Goal: Task Accomplishment & Management: Complete application form

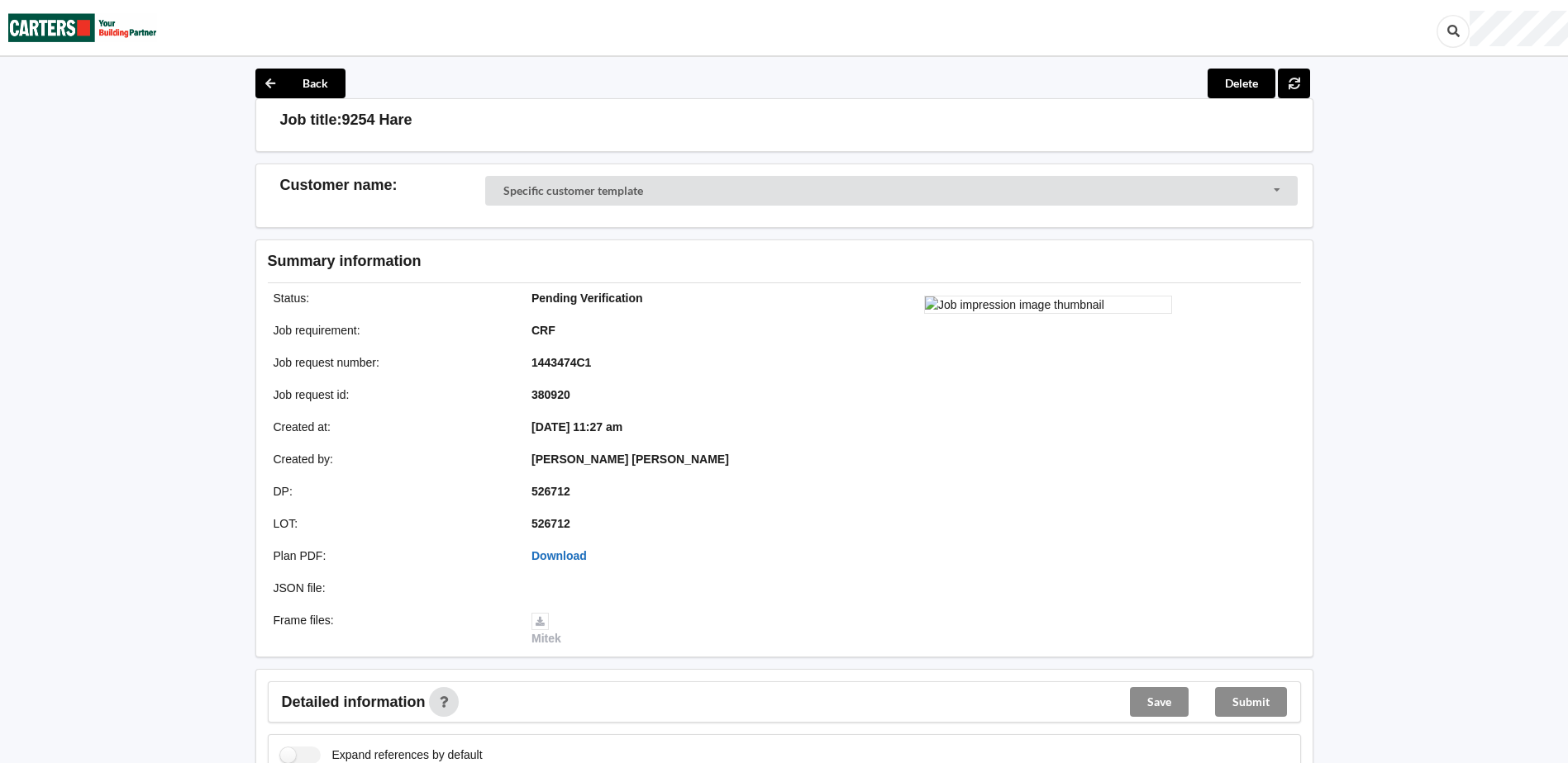
click at [544, 550] on link "Download" at bounding box center [559, 556] width 56 height 13
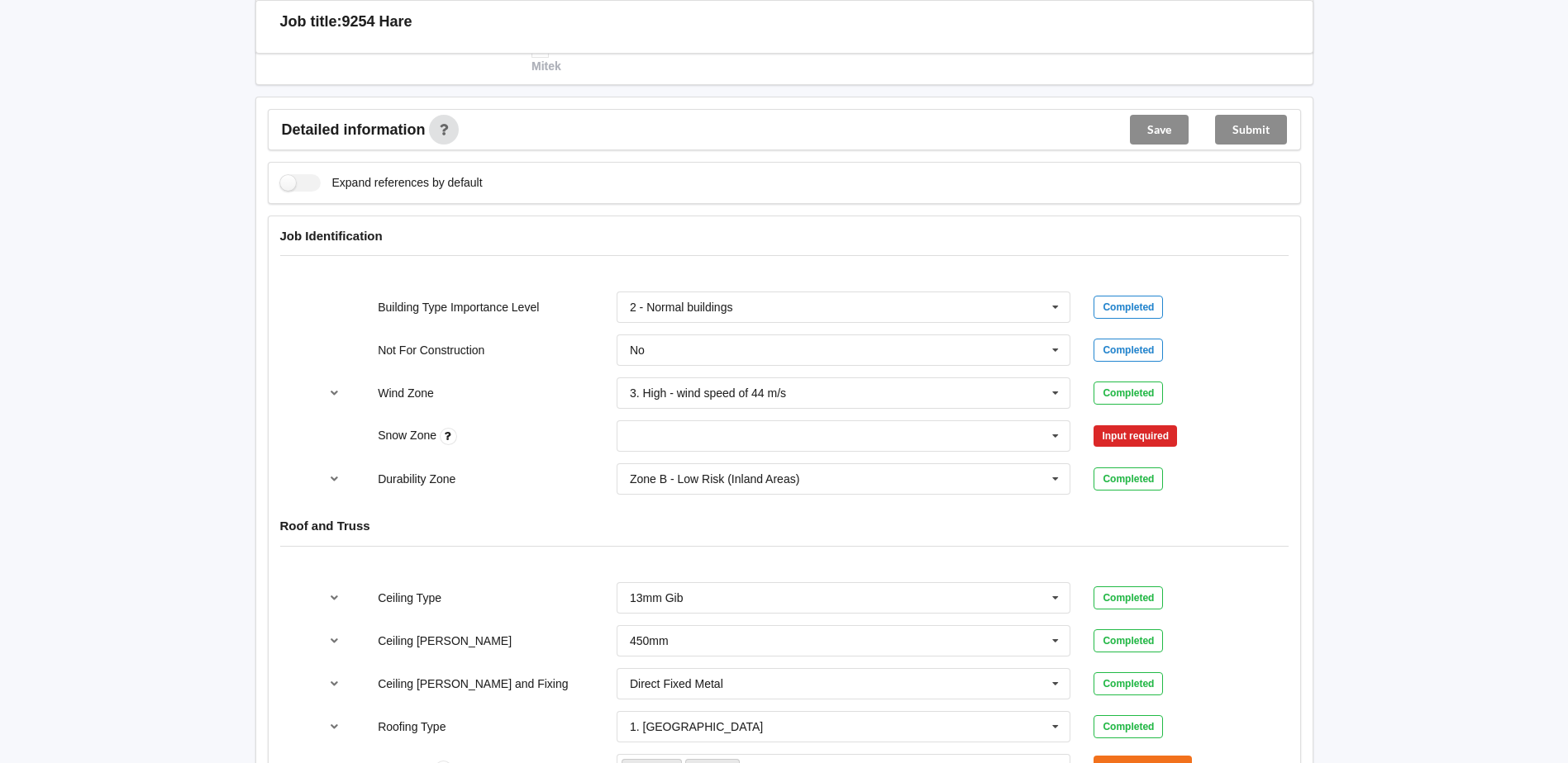
scroll to position [578, 0]
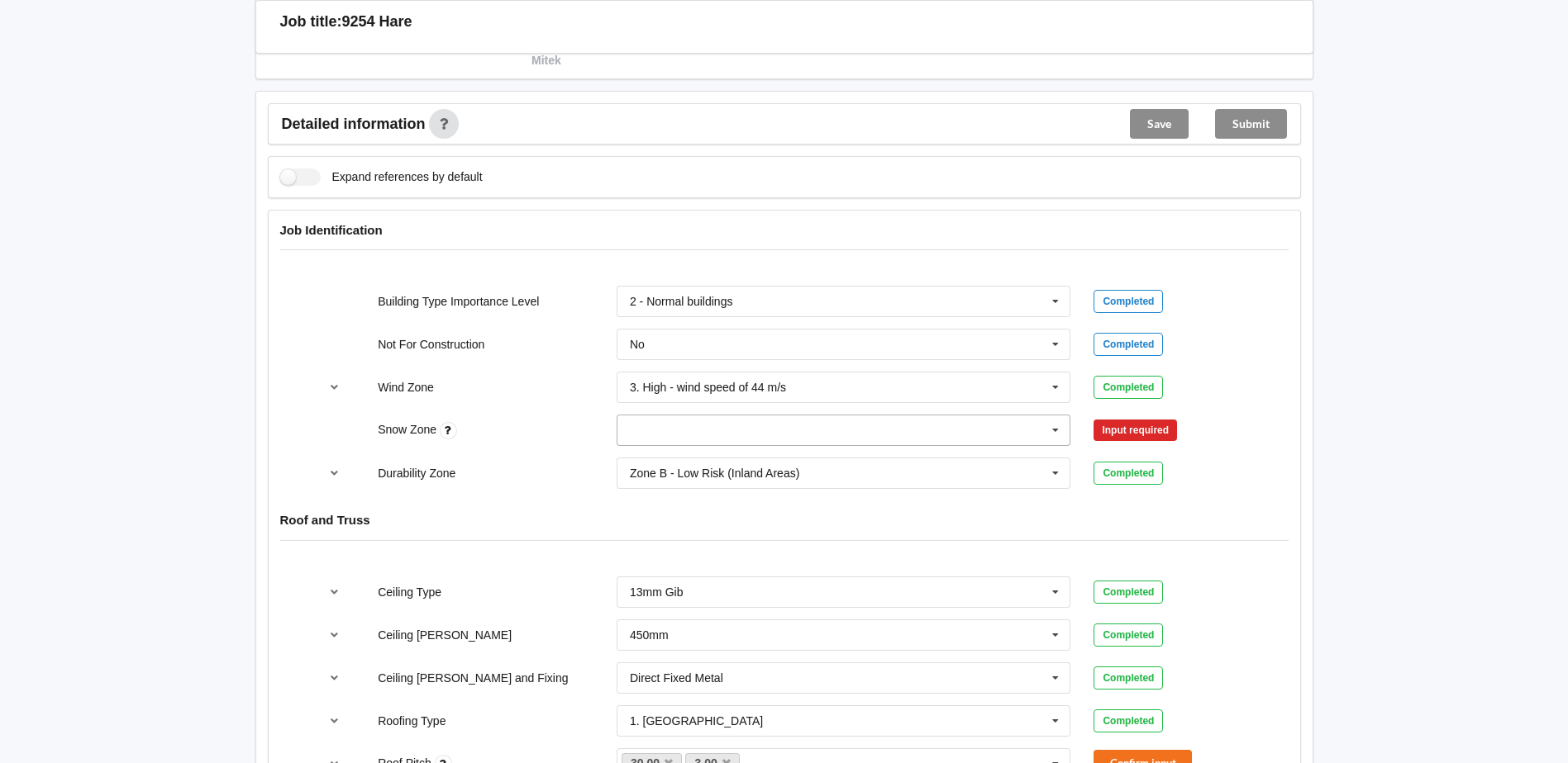
drag, startPoint x: 881, startPoint y: 423, endPoint x: 874, endPoint y: 434, distance: 13.0
click at [881, 423] on input "text" at bounding box center [845, 430] width 453 height 30
click at [791, 459] on div "N0" at bounding box center [844, 460] width 453 height 30
click at [1138, 438] on button "Confirm input" at bounding box center [1142, 431] width 98 height 27
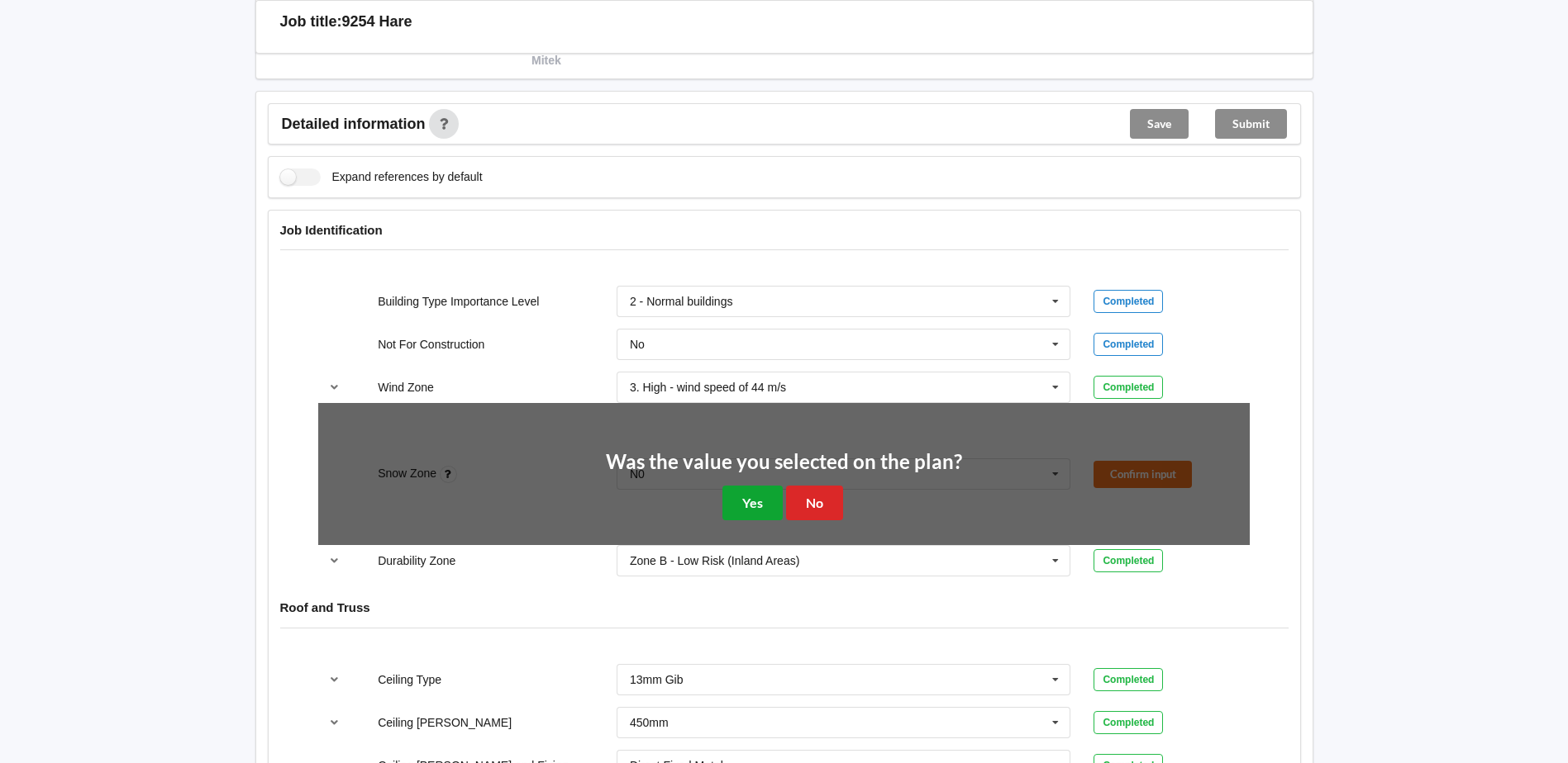
click at [752, 507] on button "Yes" at bounding box center [752, 502] width 60 height 34
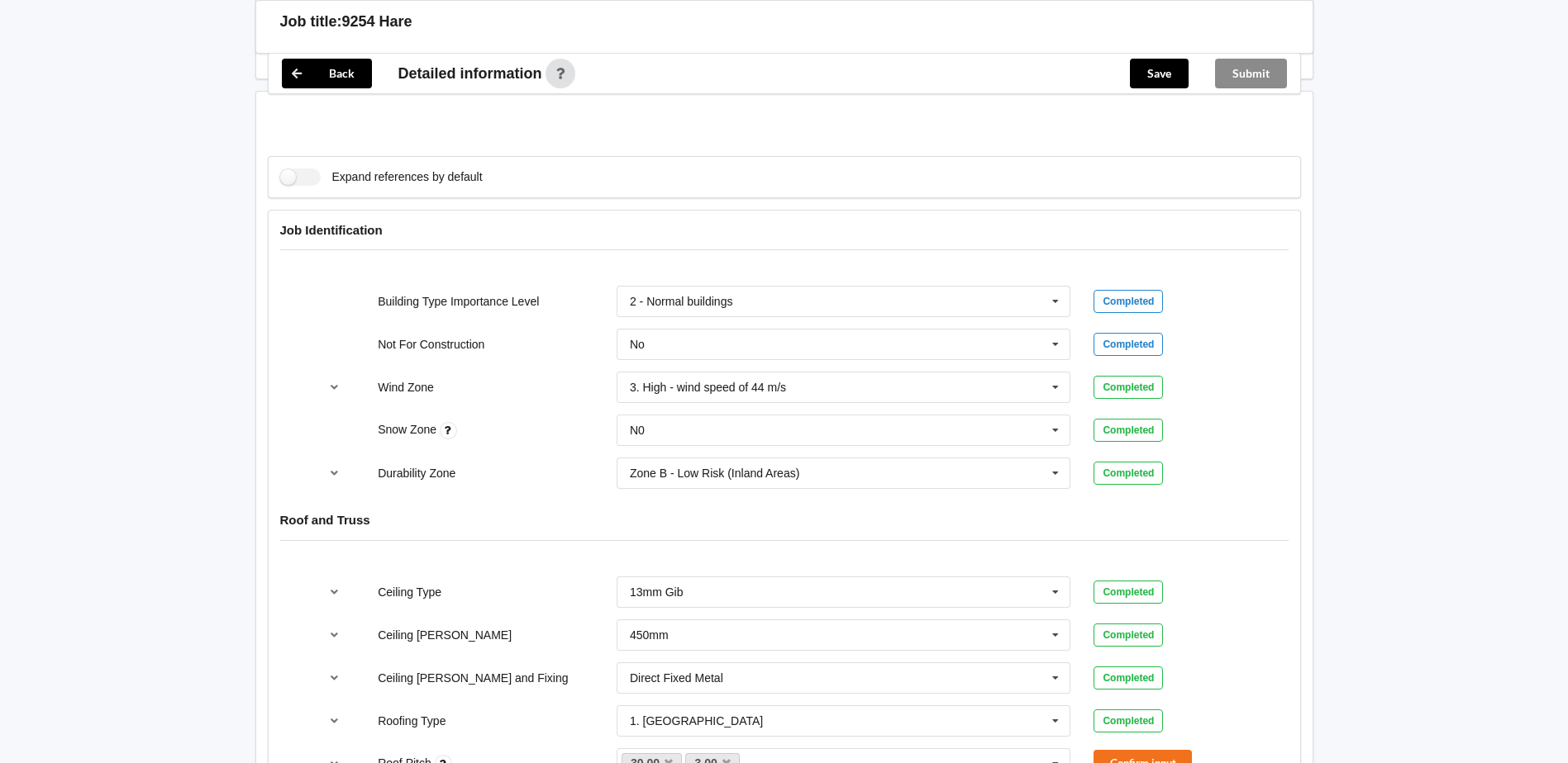
scroll to position [908, 0]
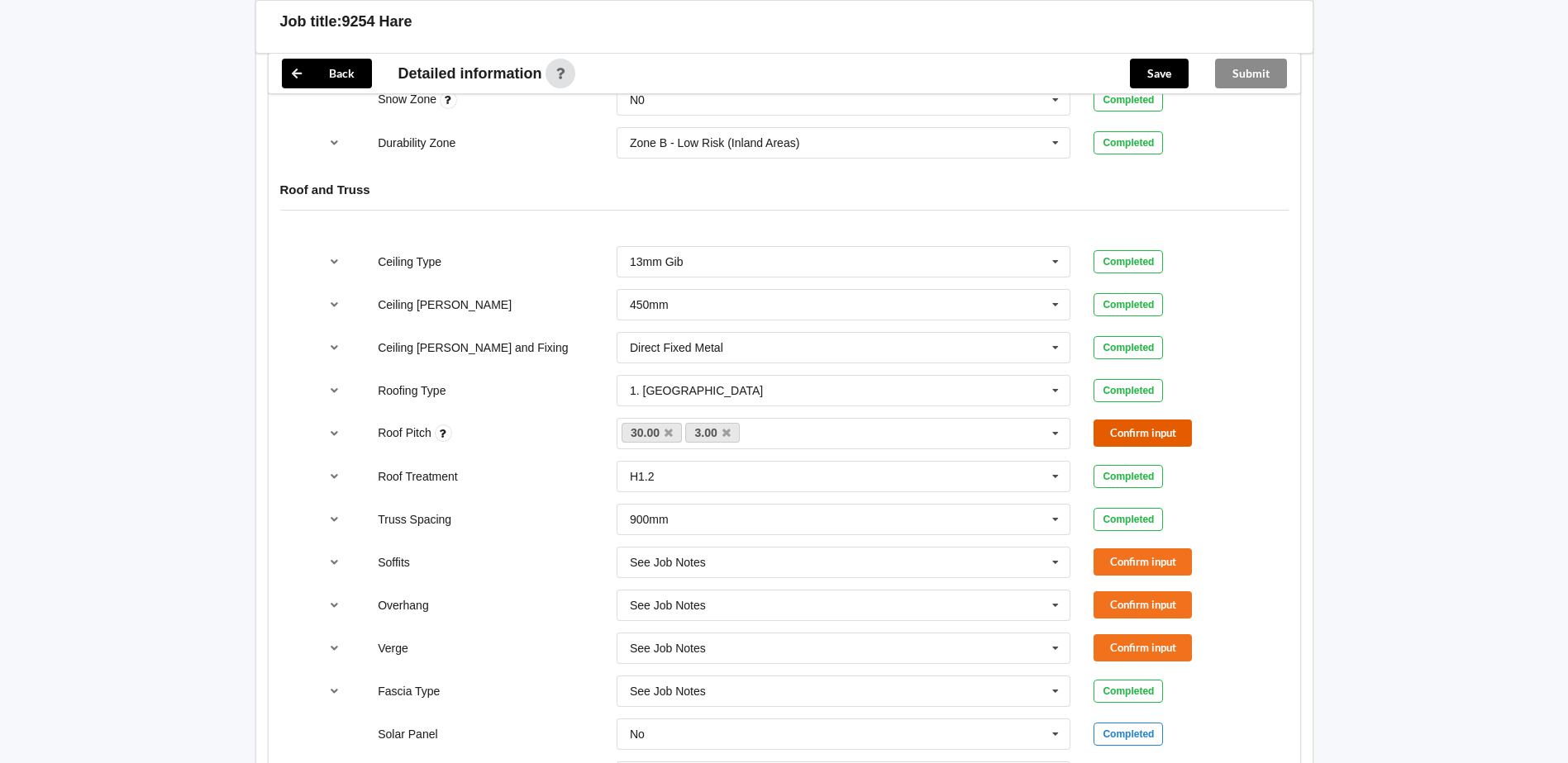
click at [1177, 422] on button "Confirm input" at bounding box center [1142, 434] width 98 height 27
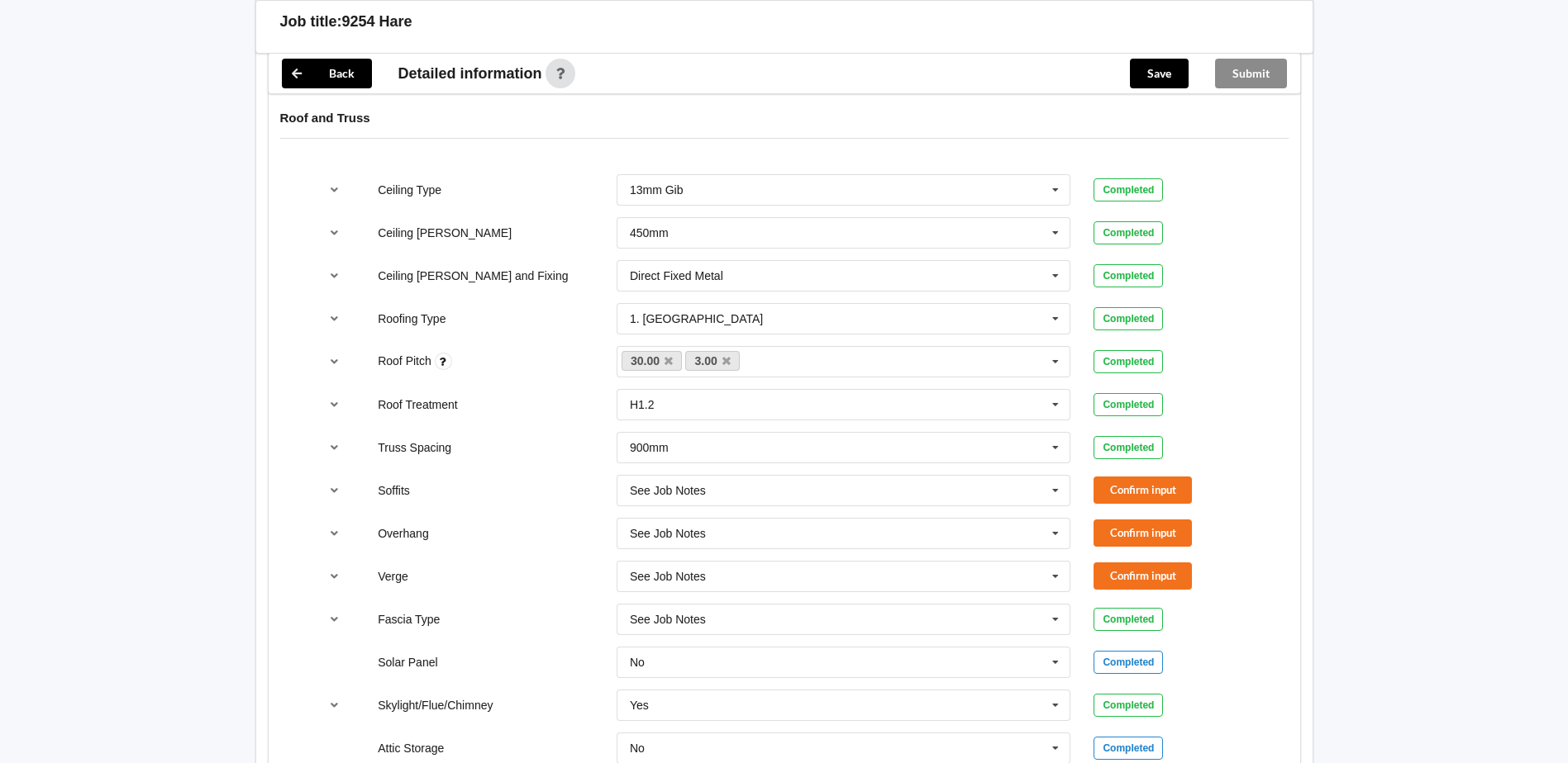
scroll to position [1074, 0]
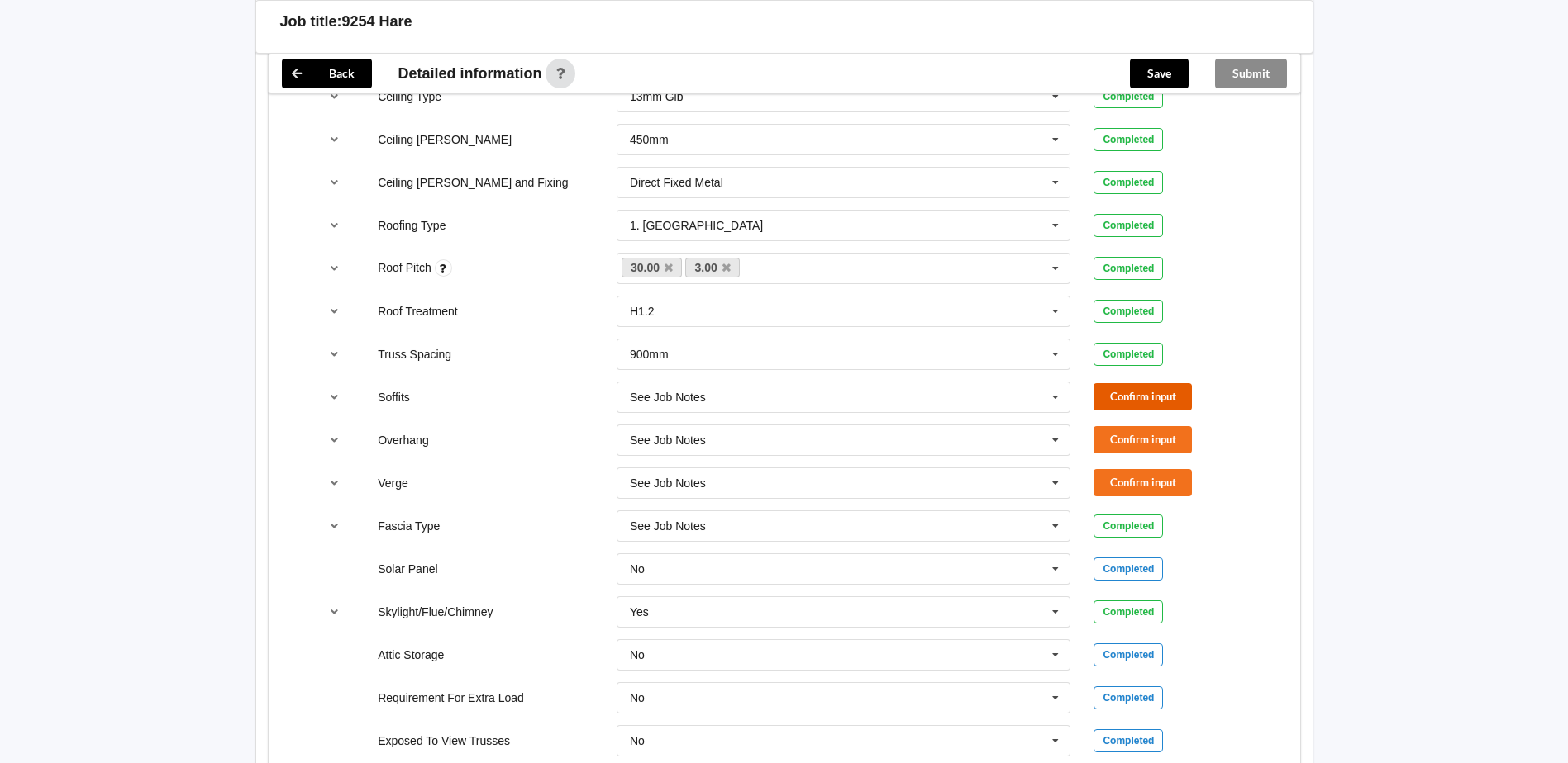
click at [1109, 390] on button "Confirm input" at bounding box center [1142, 397] width 98 height 27
click at [995, 409] on input "text" at bounding box center [845, 397] width 453 height 30
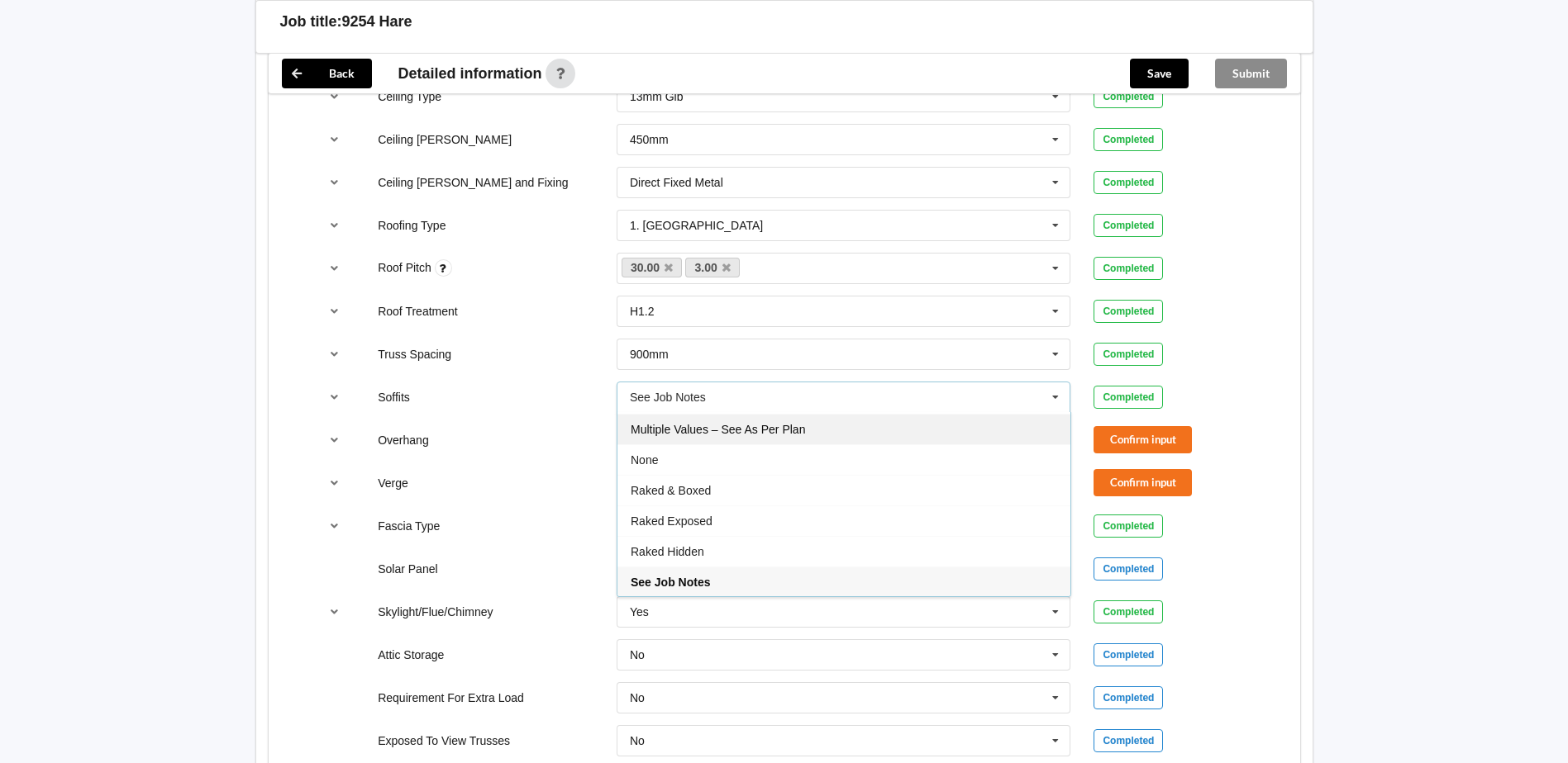
click at [672, 431] on span "Multiple Values – See As Per Plan" at bounding box center [718, 429] width 175 height 13
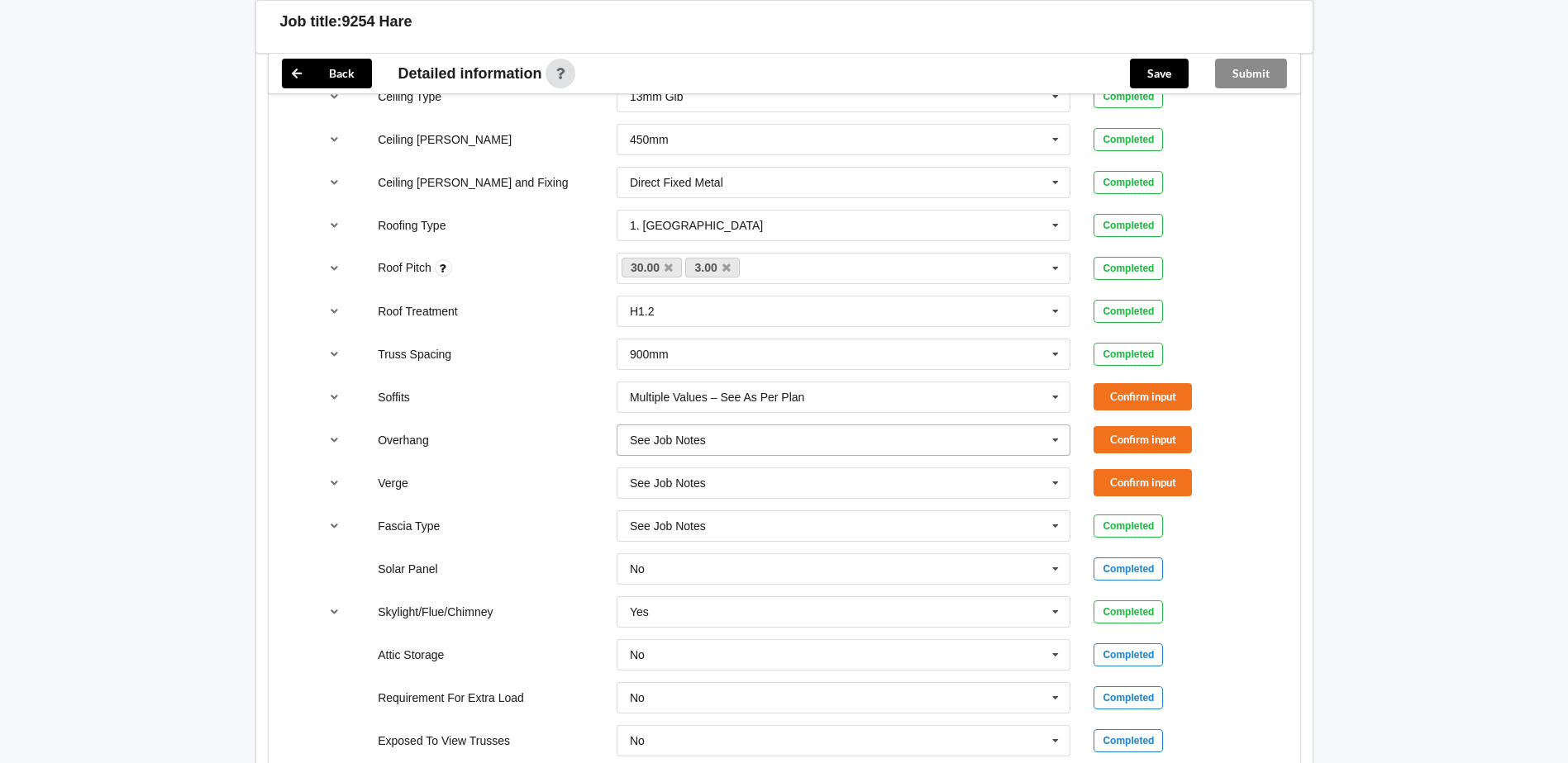
click at [692, 439] on div "See Job Notes" at bounding box center [667, 440] width 76 height 12
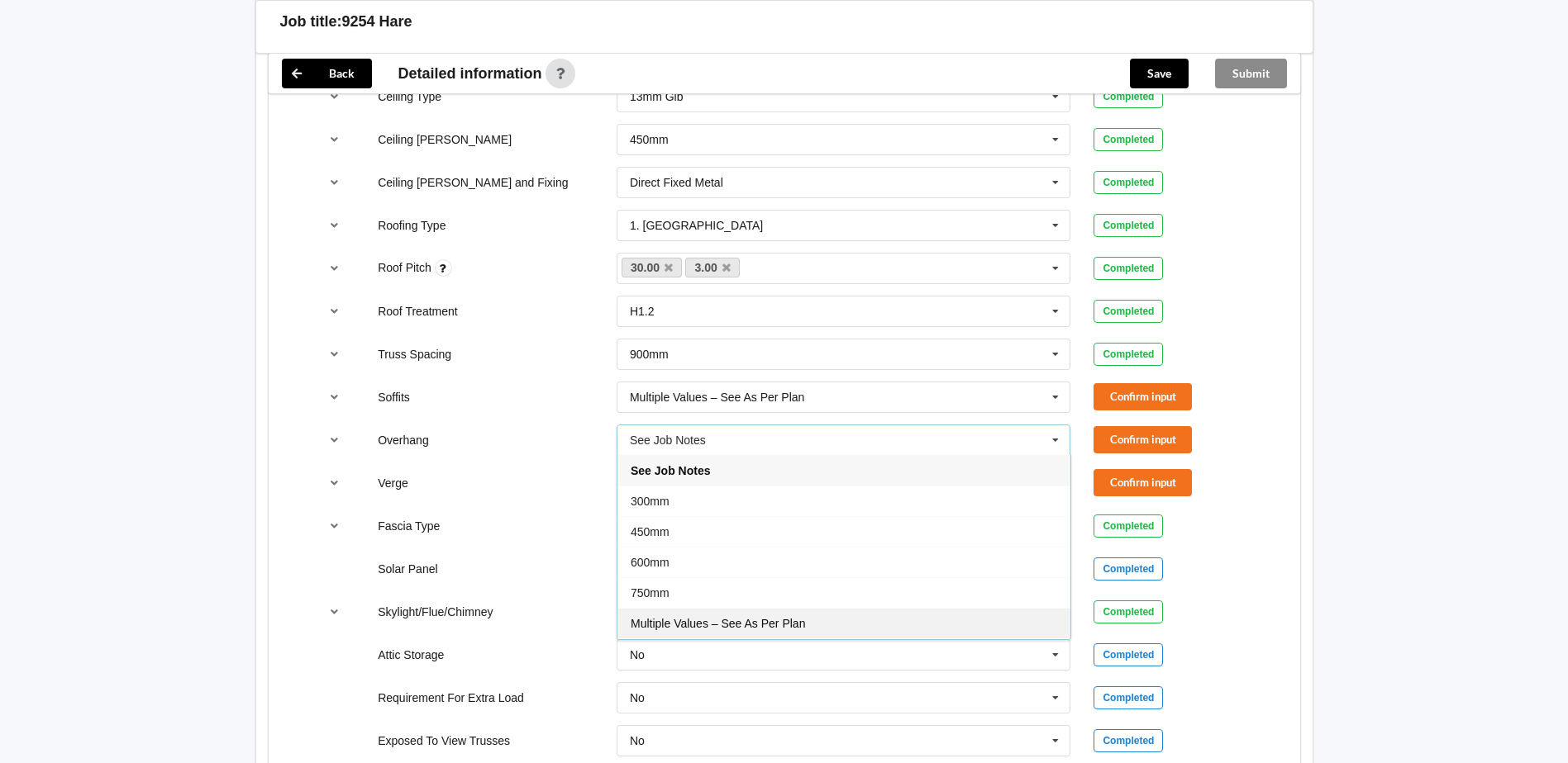
click at [709, 624] on span "Multiple Values – See As Per Plan" at bounding box center [718, 624] width 175 height 13
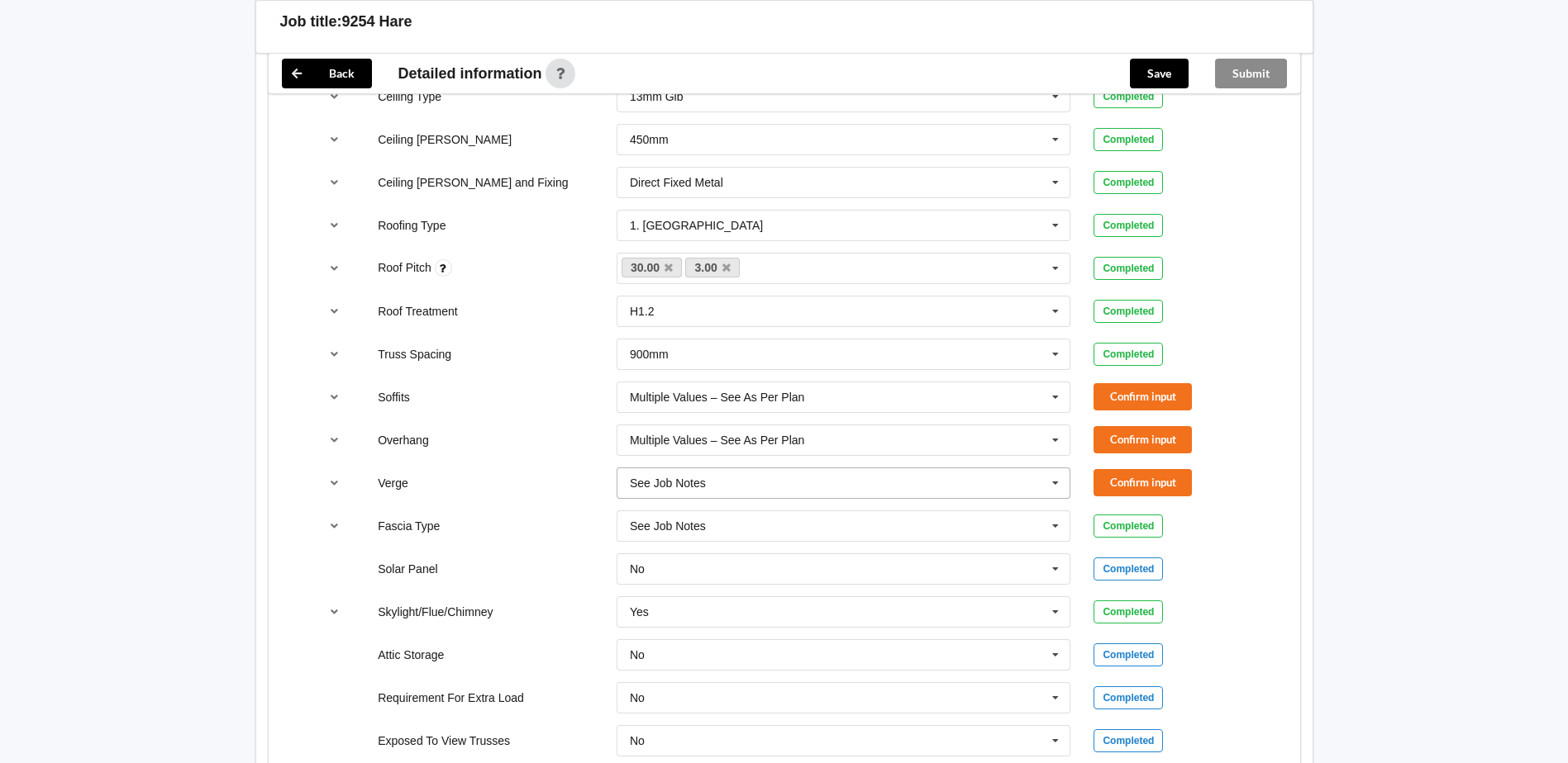
drag, startPoint x: 761, startPoint y: 487, endPoint x: 732, endPoint y: 504, distance: 33.6
click at [761, 486] on input "text" at bounding box center [845, 483] width 453 height 30
drag, startPoint x: 686, startPoint y: 655, endPoint x: 708, endPoint y: 645, distance: 24.2
click at [686, 656] on div "Multiple Values – See As Per Plan" at bounding box center [844, 666] width 453 height 30
click at [1121, 398] on button "Confirm input" at bounding box center [1142, 397] width 98 height 27
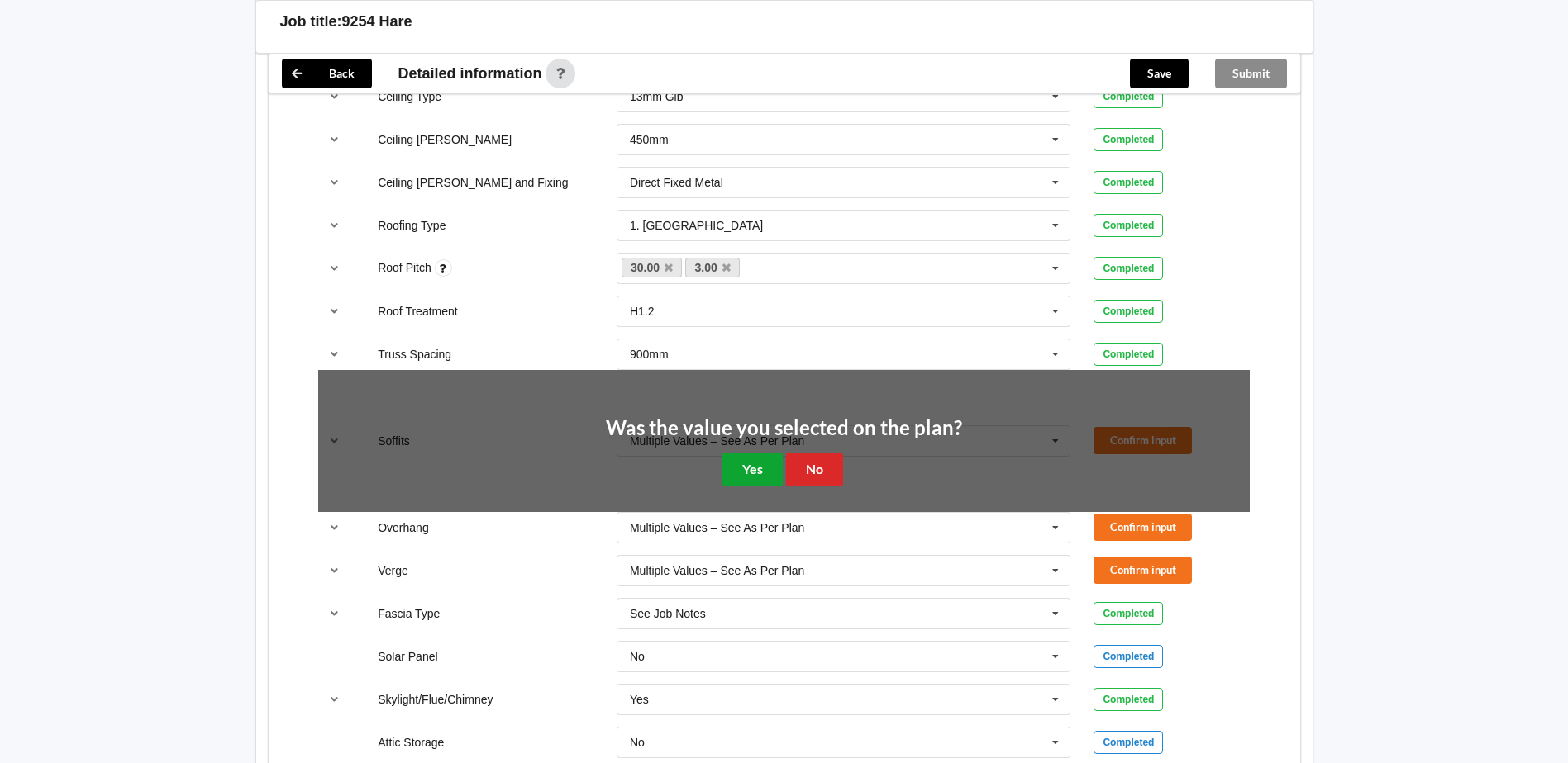
click at [757, 473] on button "Yes" at bounding box center [752, 469] width 60 height 34
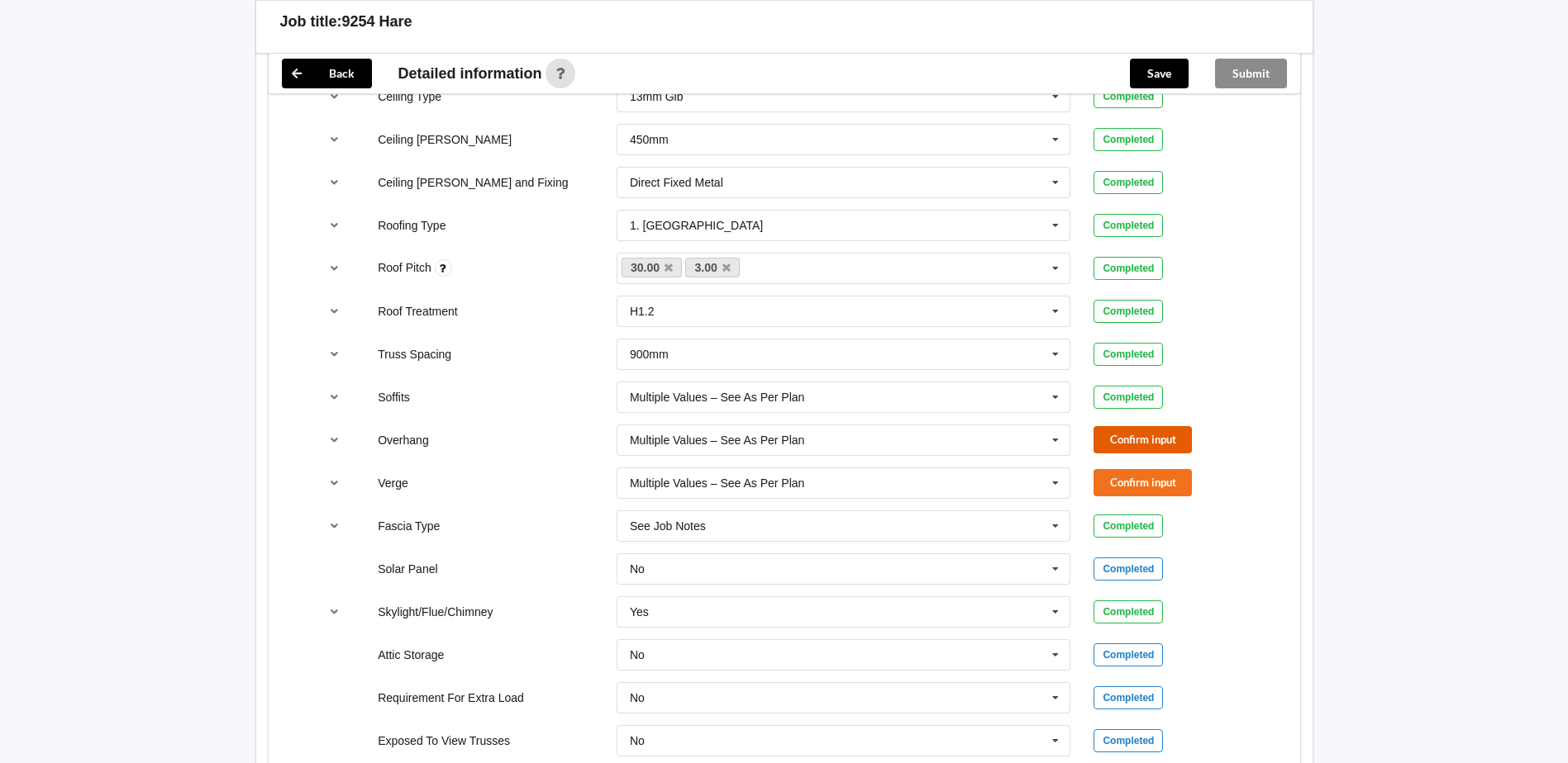
click at [1128, 435] on button "Confirm input" at bounding box center [1142, 440] width 98 height 27
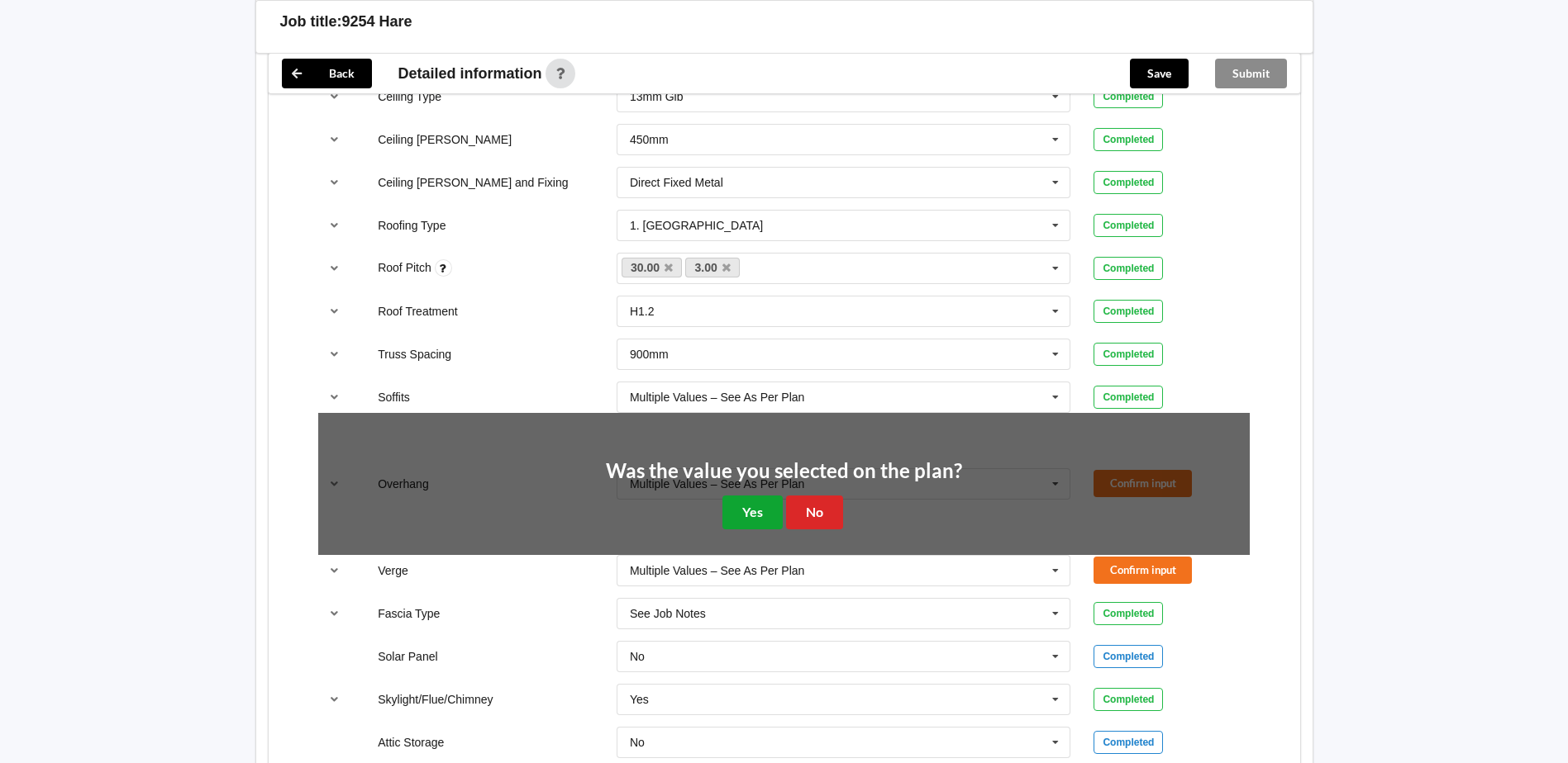
drag, startPoint x: 760, startPoint y: 505, endPoint x: 771, endPoint y: 506, distance: 11.0
click at [761, 505] on button "Yes" at bounding box center [752, 512] width 60 height 34
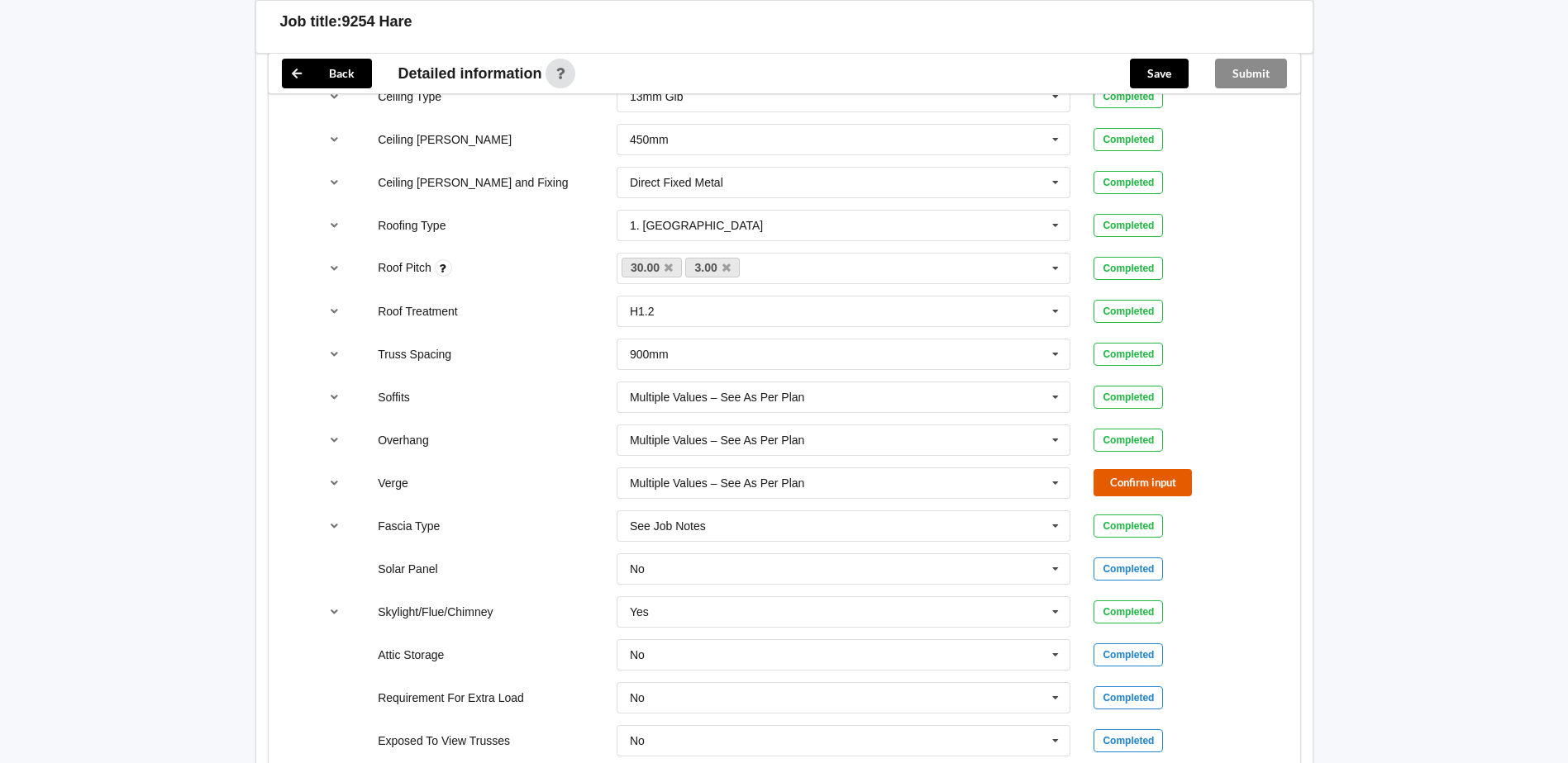
click at [1116, 489] on button "Confirm input" at bounding box center [1142, 483] width 98 height 27
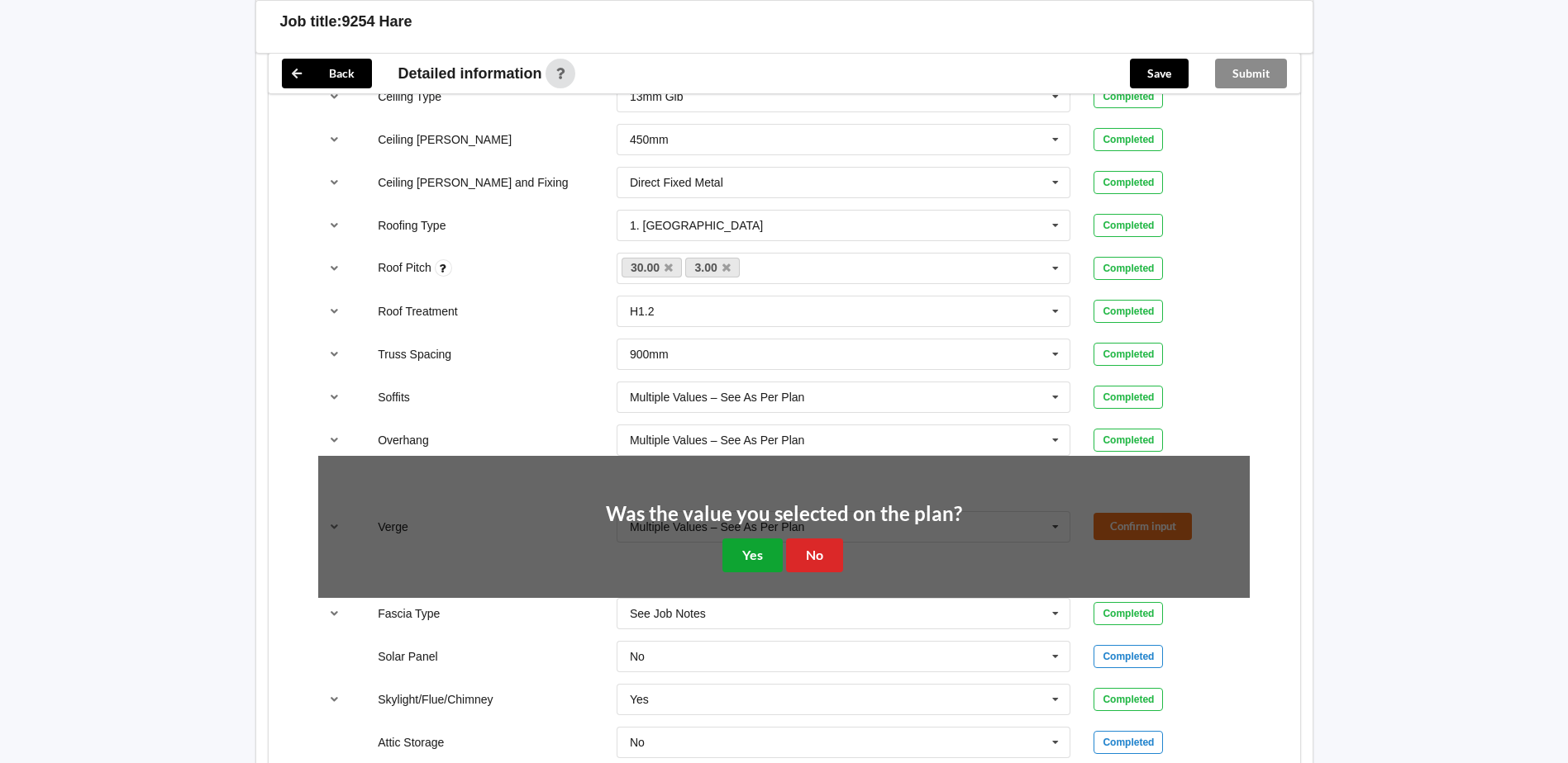
click at [748, 550] on button "Yes" at bounding box center [752, 555] width 60 height 34
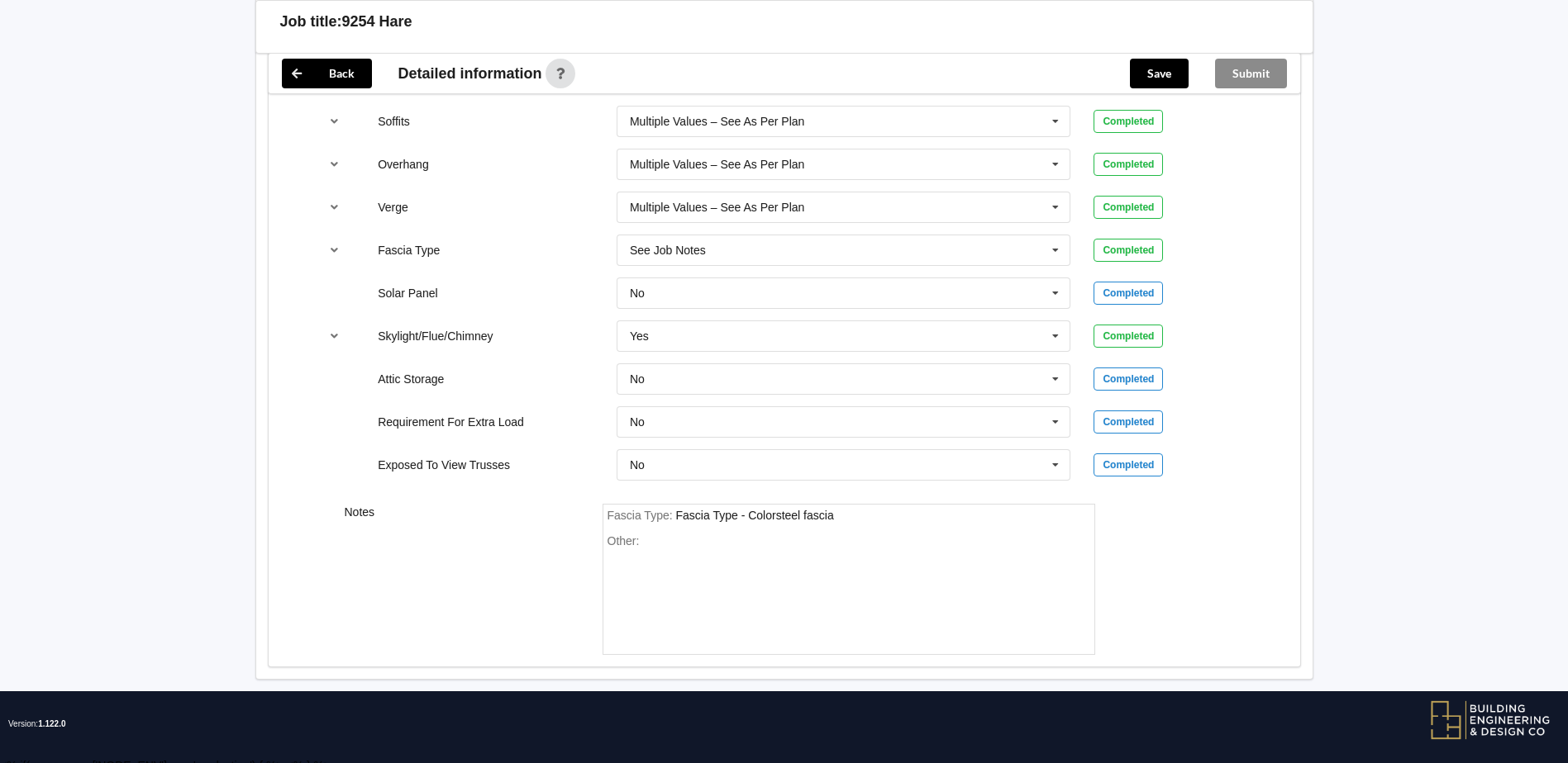
scroll to position [1360, 0]
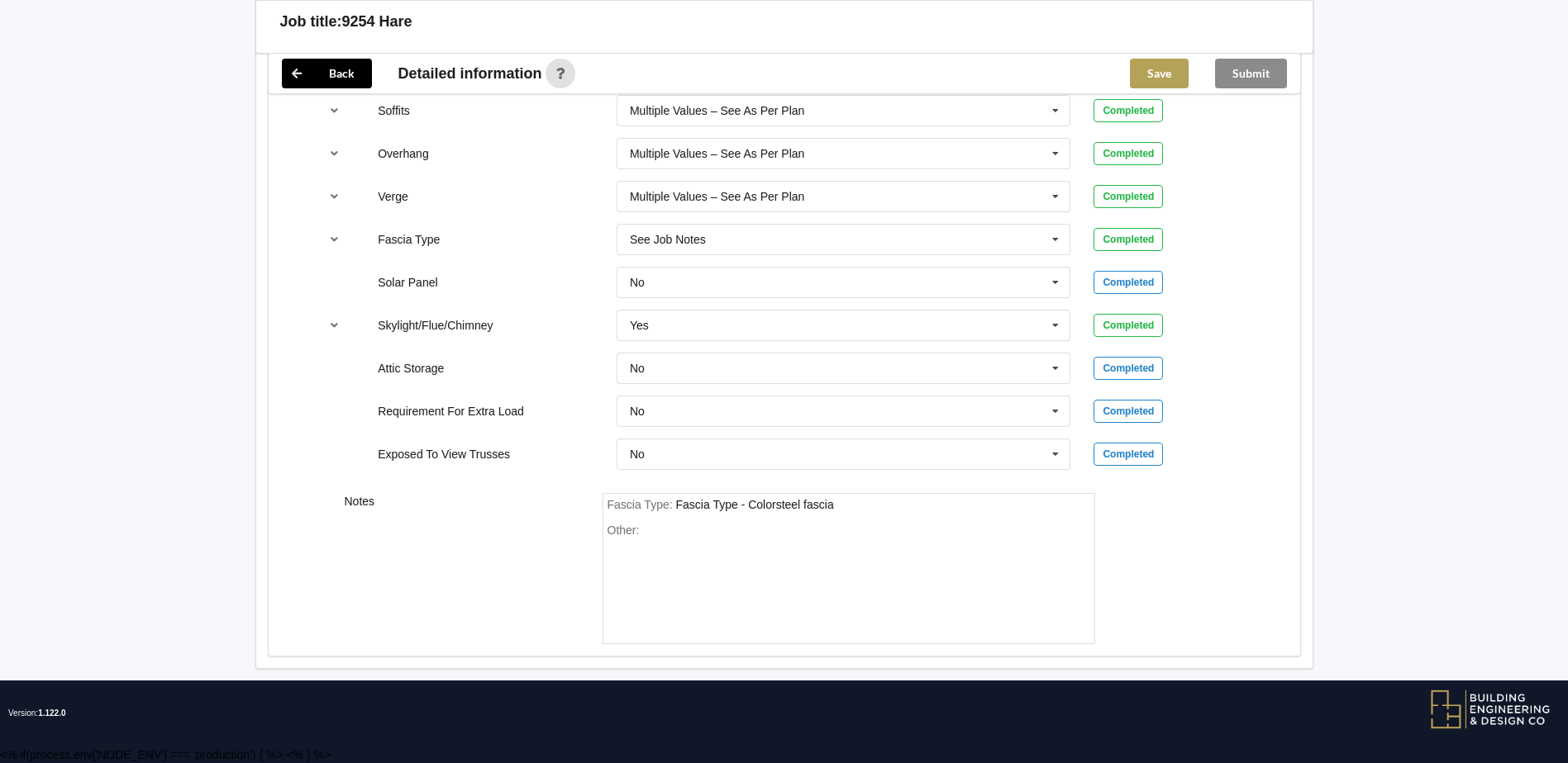
click at [1151, 69] on button "Save" at bounding box center [1160, 73] width 59 height 30
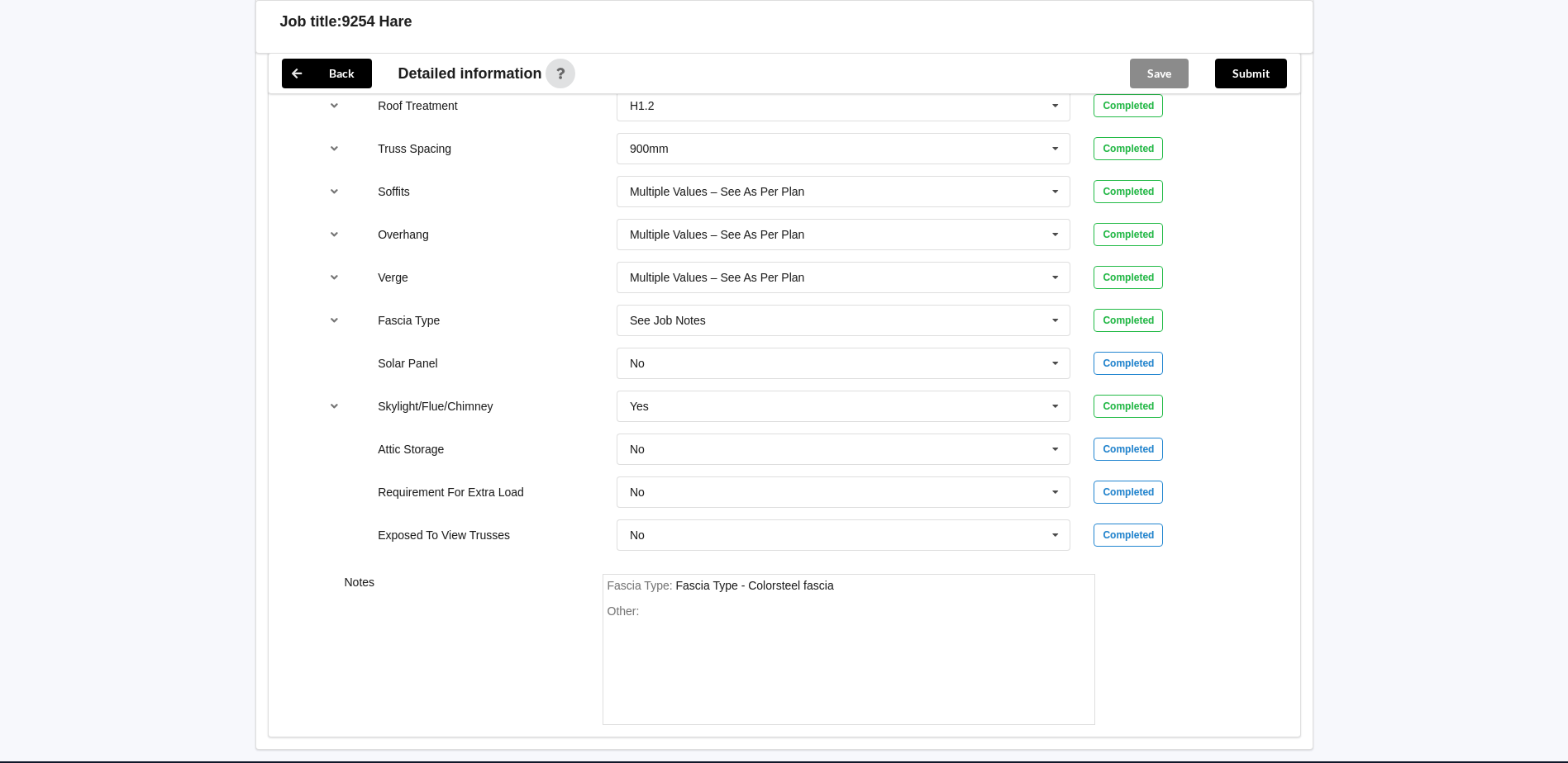
scroll to position [1284, 0]
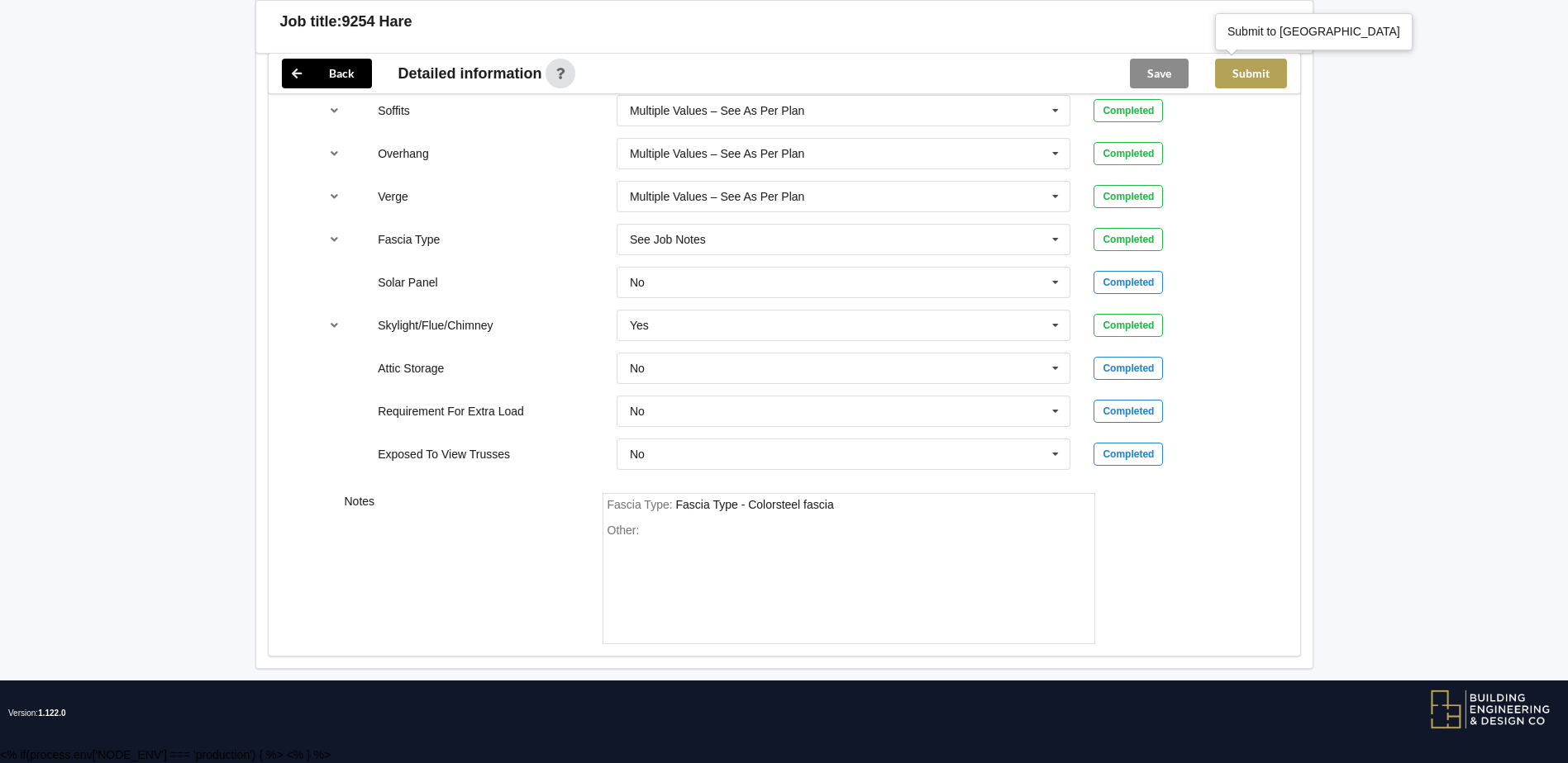
click at [1259, 83] on button "Submit" at bounding box center [1251, 73] width 72 height 30
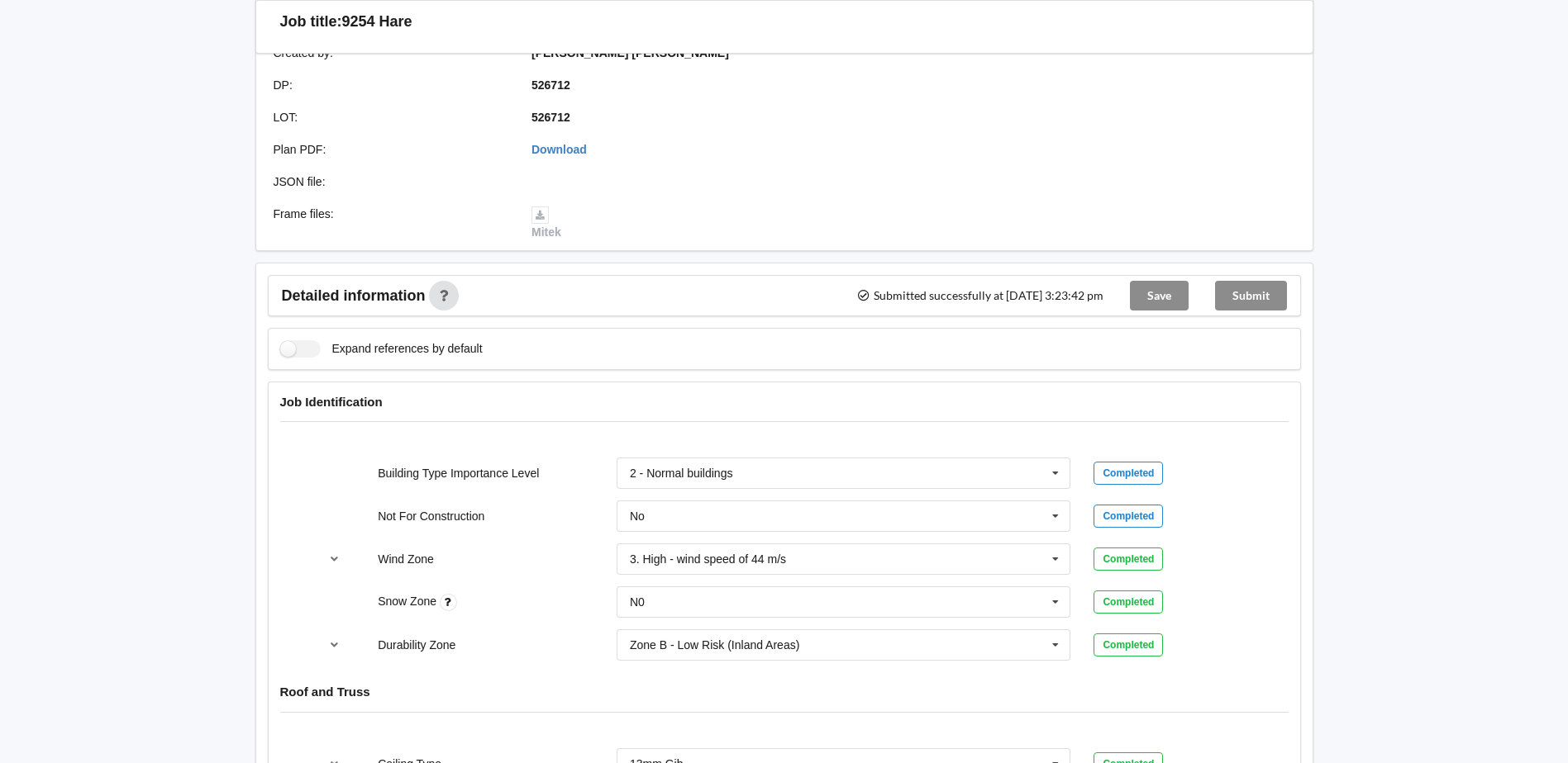
scroll to position [0, 0]
